Goal: Obtain resource: Download file/media

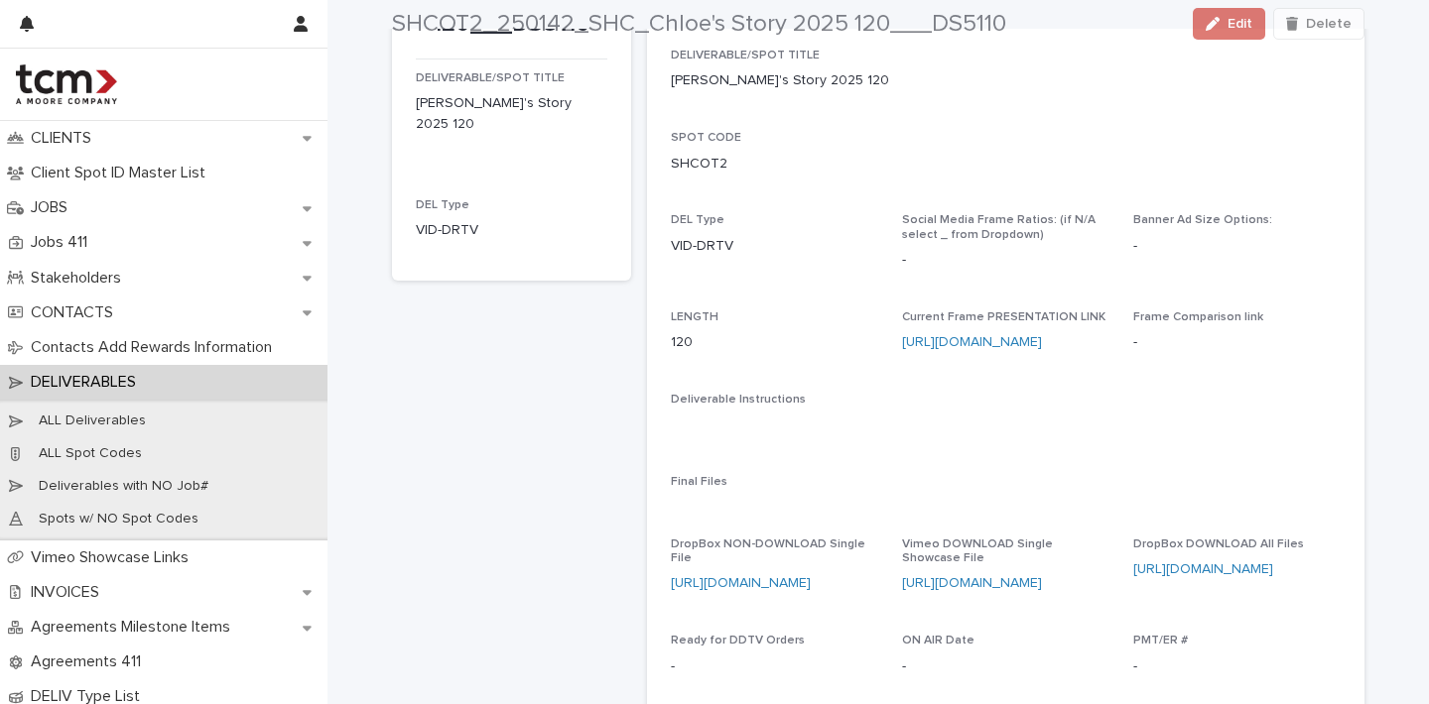
scroll to position [211, 0]
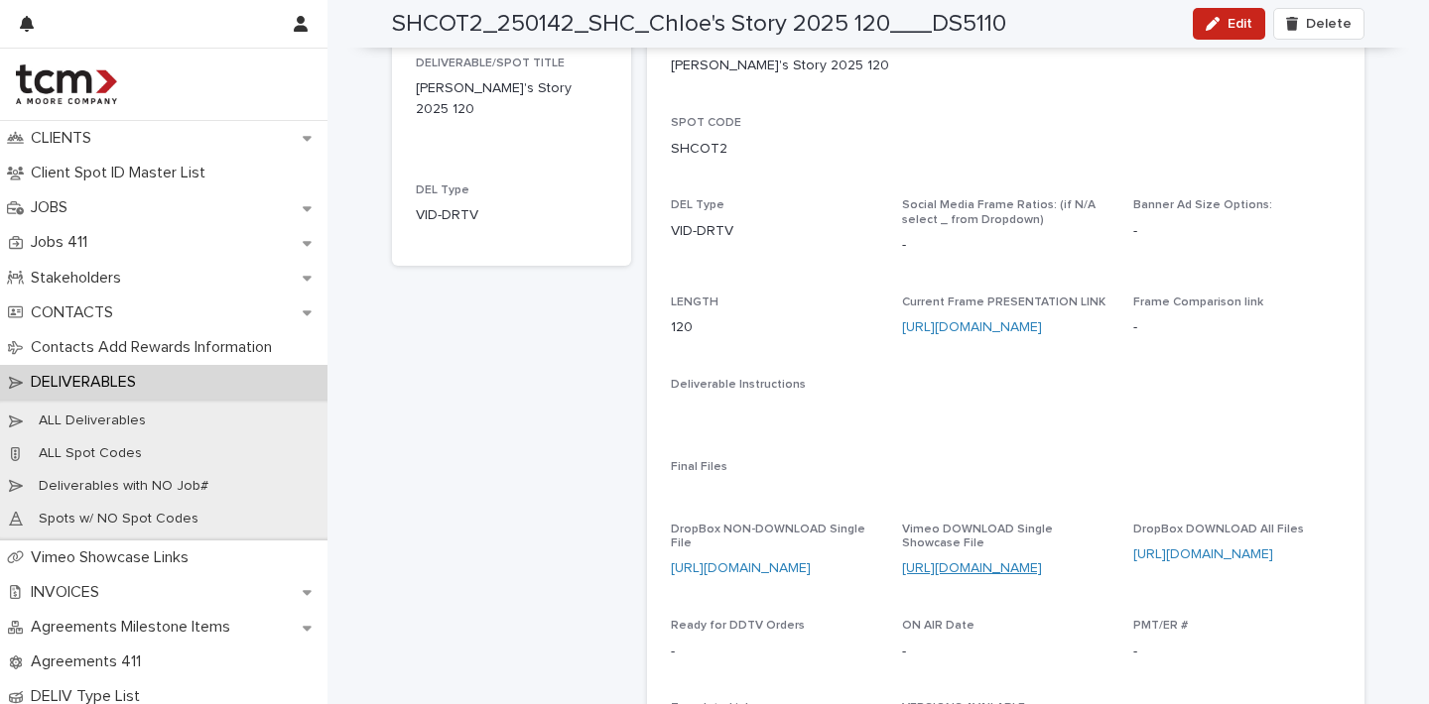
click at [972, 562] on link "[URL][DOMAIN_NAME]" at bounding box center [972, 568] width 140 height 14
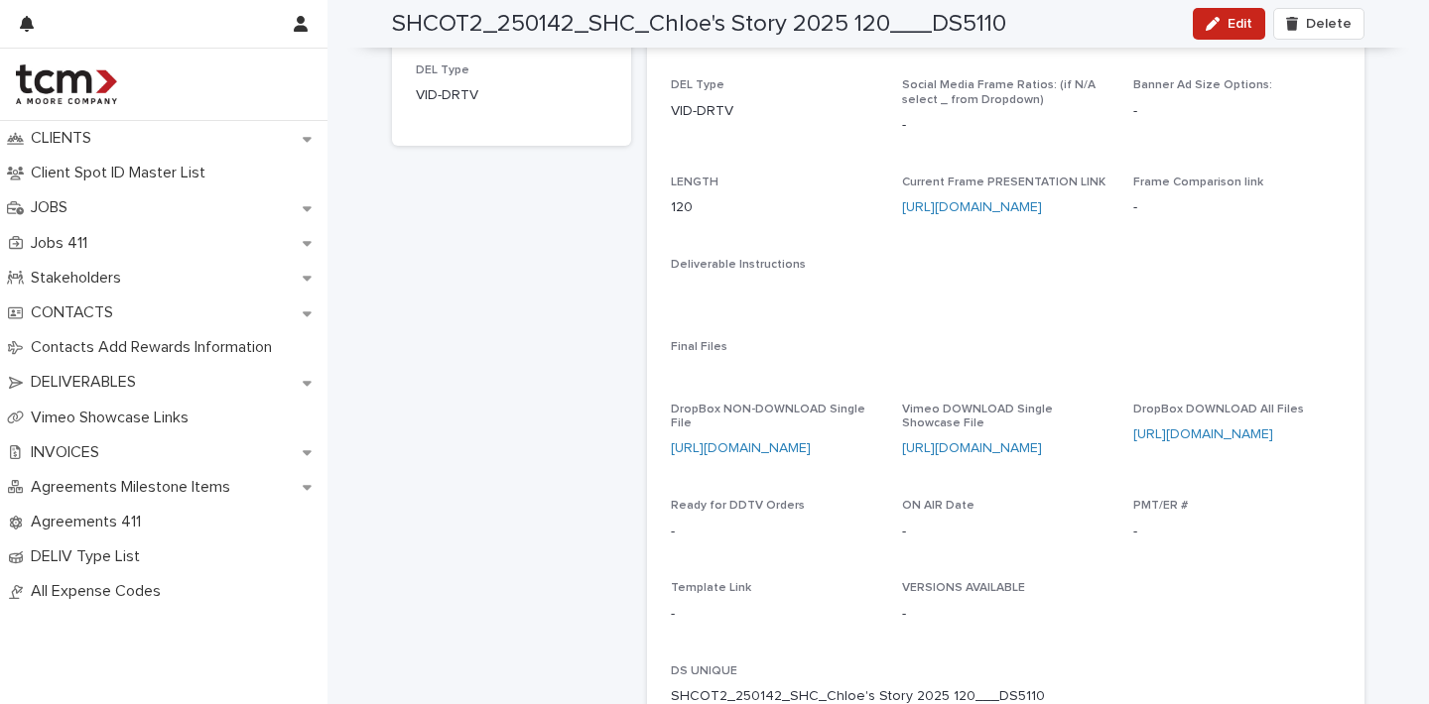
scroll to position [335, 0]
click at [792, 437] on link "https://www.dropbox.com/scl/fi/de02g8plcjnrf2049shrf/SHCOT2_250142_SHC_Chloe-s-…" at bounding box center [741, 444] width 140 height 14
click at [1009, 437] on link "https://vimeo.com/showcase/sc-final-spots-2025?video=1119924119" at bounding box center [972, 444] width 140 height 14
click at [797, 437] on link "https://www.dropbox.com/scl/fi/de02g8plcjnrf2049shrf/SHCOT2_250142_SHC_Chloe-s-…" at bounding box center [741, 444] width 140 height 14
click at [1168, 424] on link "https://www.dropbox.com/scl/fo/cnoyh9jmg8ksvc3t0wars/AFPOLF0TUrGUzBQIOlT7cSg?rl…" at bounding box center [1203, 431] width 140 height 14
